Goal: Transaction & Acquisition: Purchase product/service

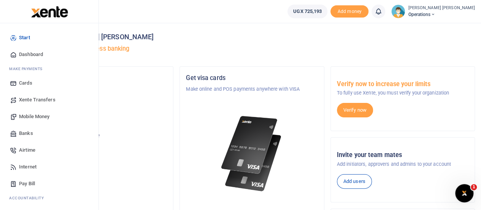
click at [33, 114] on span "Mobile Money" at bounding box center [34, 117] width 30 height 8
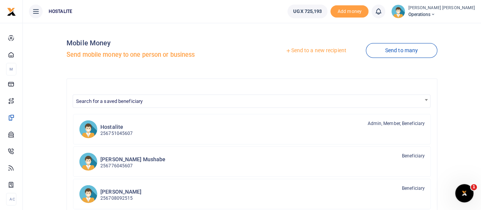
click at [297, 48] on link "Send to a new recipient" at bounding box center [315, 51] width 99 height 14
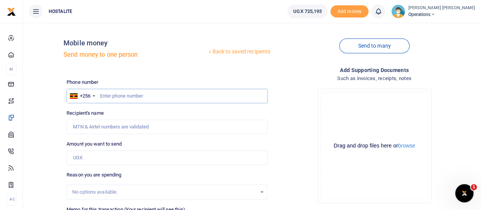
click at [114, 96] on input "text" at bounding box center [167, 96] width 201 height 14
type input "0703326227"
click at [104, 156] on input "Amount you want to send" at bounding box center [167, 157] width 201 height 14
type input "100"
type input "[PERSON_NAME]"
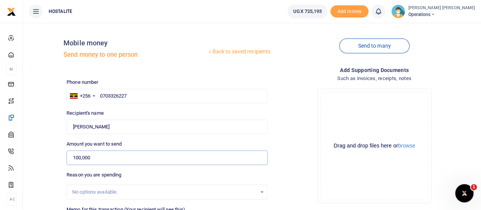
type input "100,000"
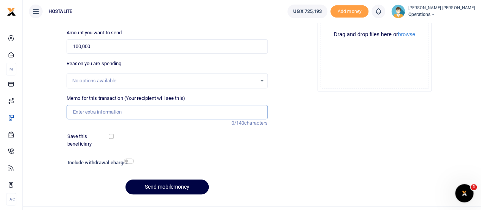
scroll to position [117, 0]
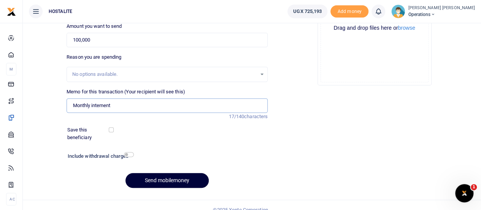
type input "Monthly internent"
click at [161, 178] on button "Send mobilemoney" at bounding box center [166, 180] width 83 height 15
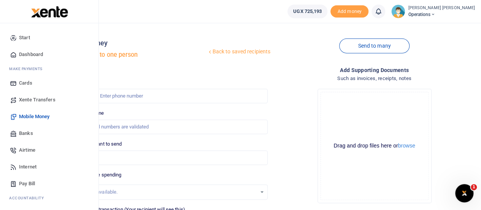
click at [94, 193] on div "Start Dashboard M ake Payments Cards Xente Transfers Mobile Money Banks Airtime…" at bounding box center [49, 147] width 98 height 248
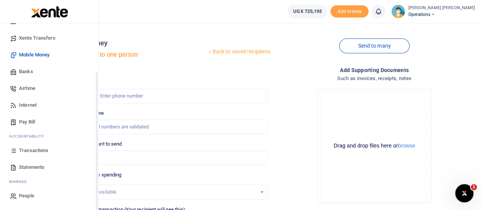
click at [97, 196] on div "Start Dashboard M ake Payments Cards Xente Transfers Mobile Money Banks Airtime…" at bounding box center [49, 86] width 98 height 248
click at [31, 146] on link "Transactions" at bounding box center [49, 150] width 86 height 17
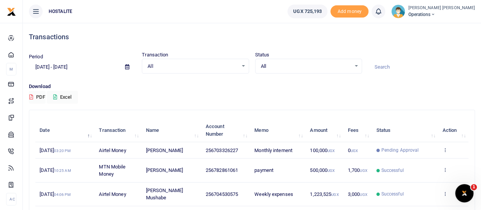
click at [407, 64] on input at bounding box center [421, 66] width 107 height 13
